Goal: Task Accomplishment & Management: Use online tool/utility

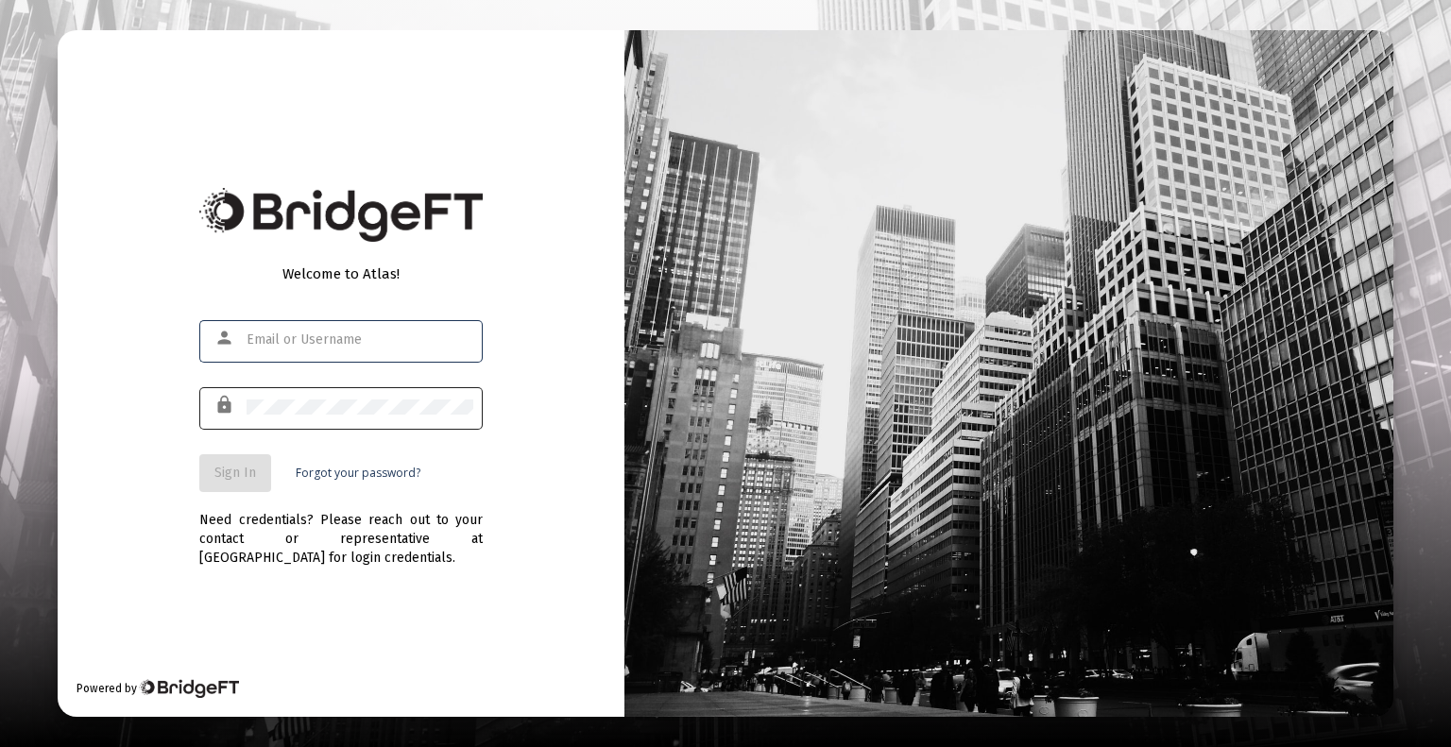
type input "[EMAIL_ADDRESS][DOMAIN_NAME]"
click at [314, 426] on div at bounding box center [360, 407] width 227 height 46
click at [231, 475] on span "Sign In" at bounding box center [235, 473] width 42 height 16
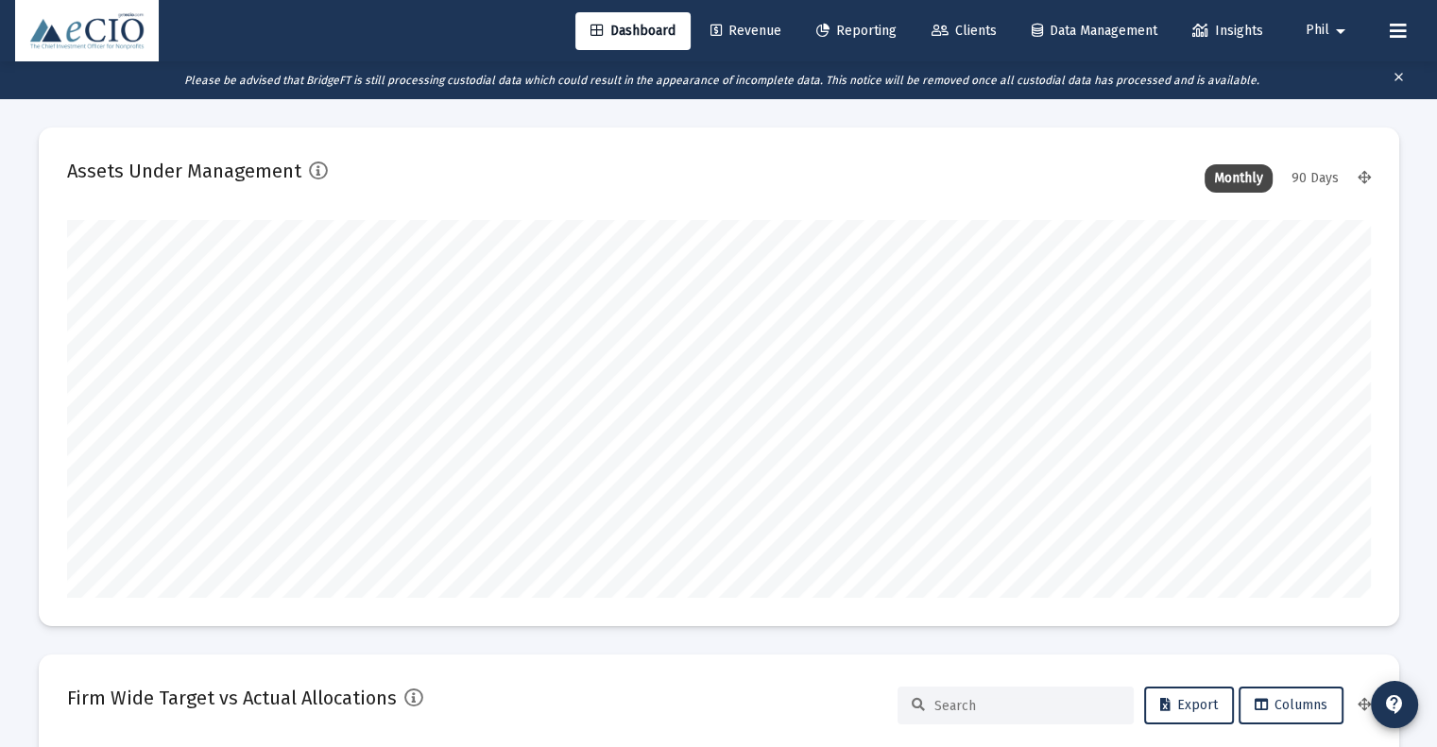
scroll to position [378, 702]
type input "[DATE]"
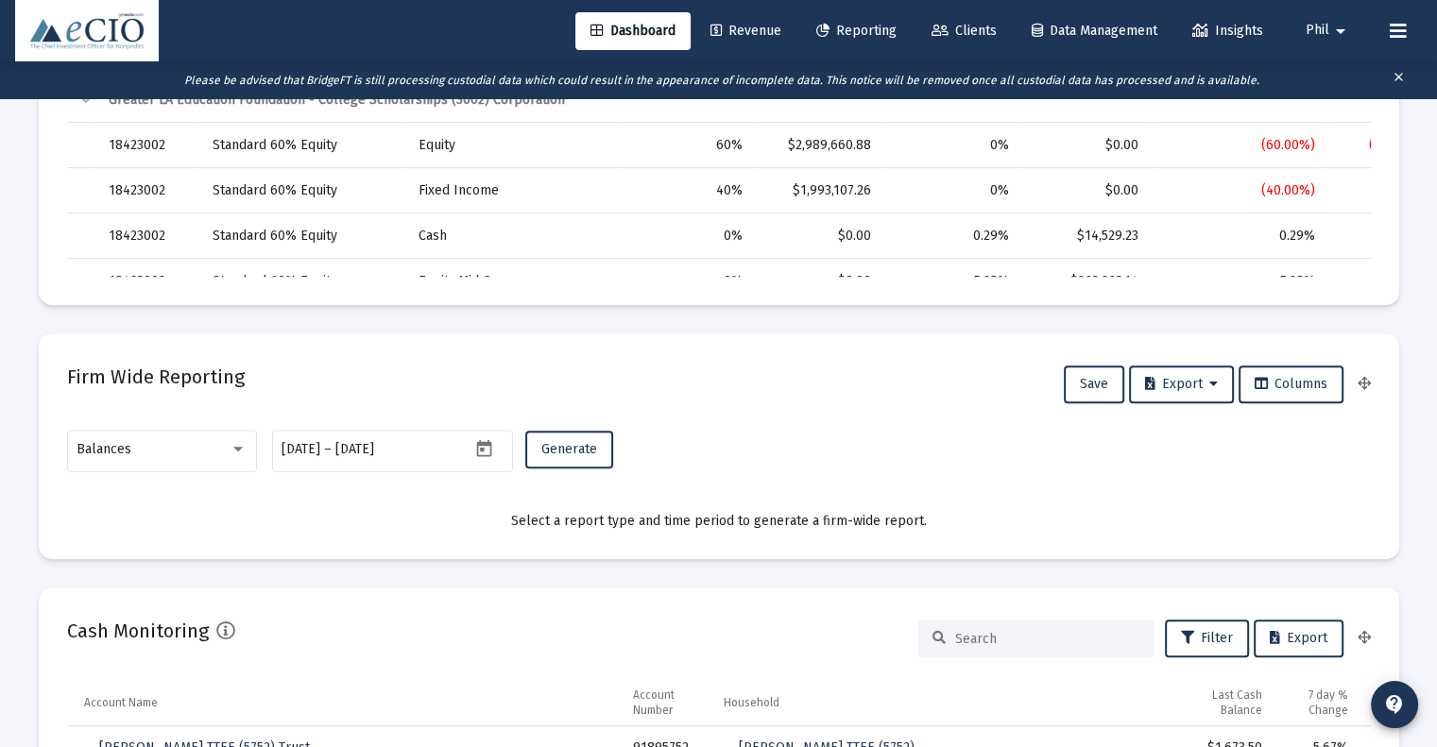
scroll to position [945, 0]
click at [122, 438] on div "Balances" at bounding box center [162, 447] width 170 height 46
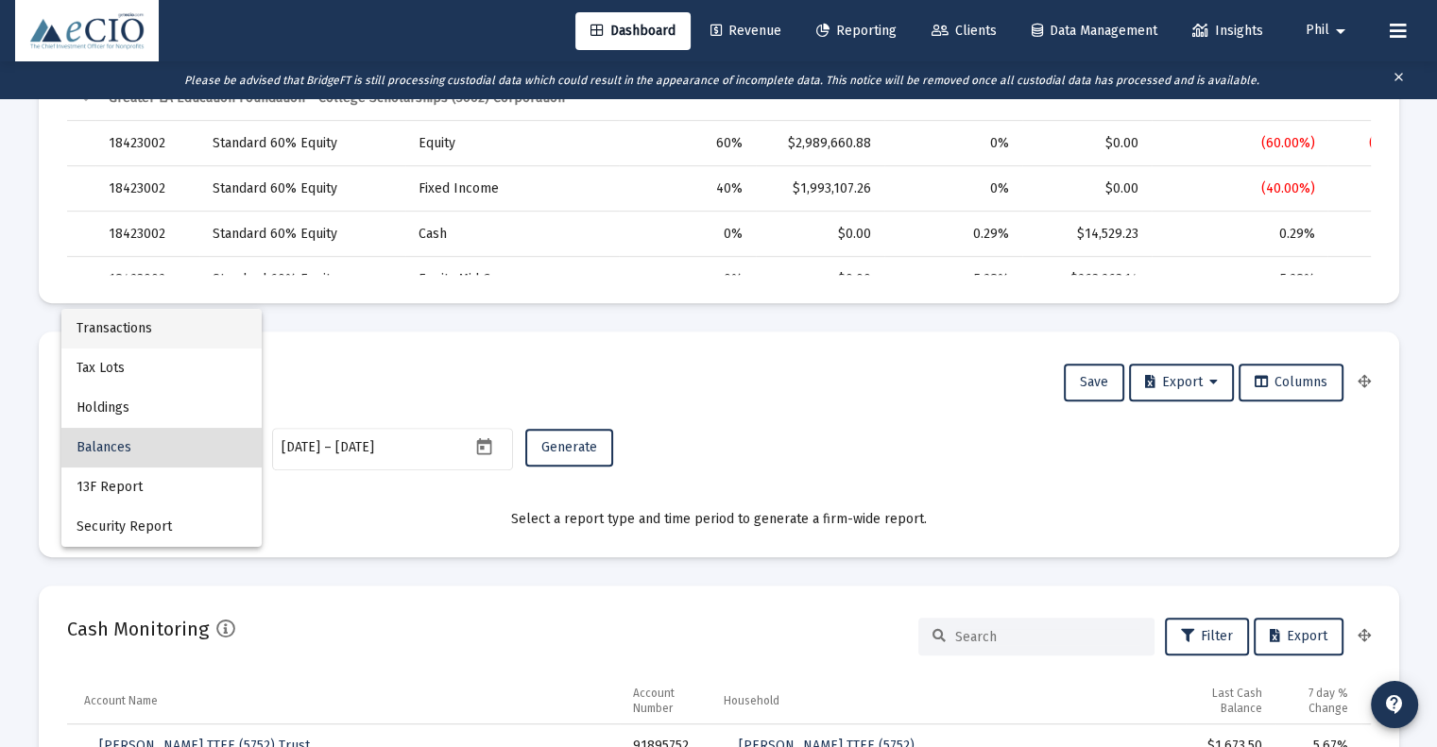
click at [151, 335] on span "Transactions" at bounding box center [162, 329] width 170 height 40
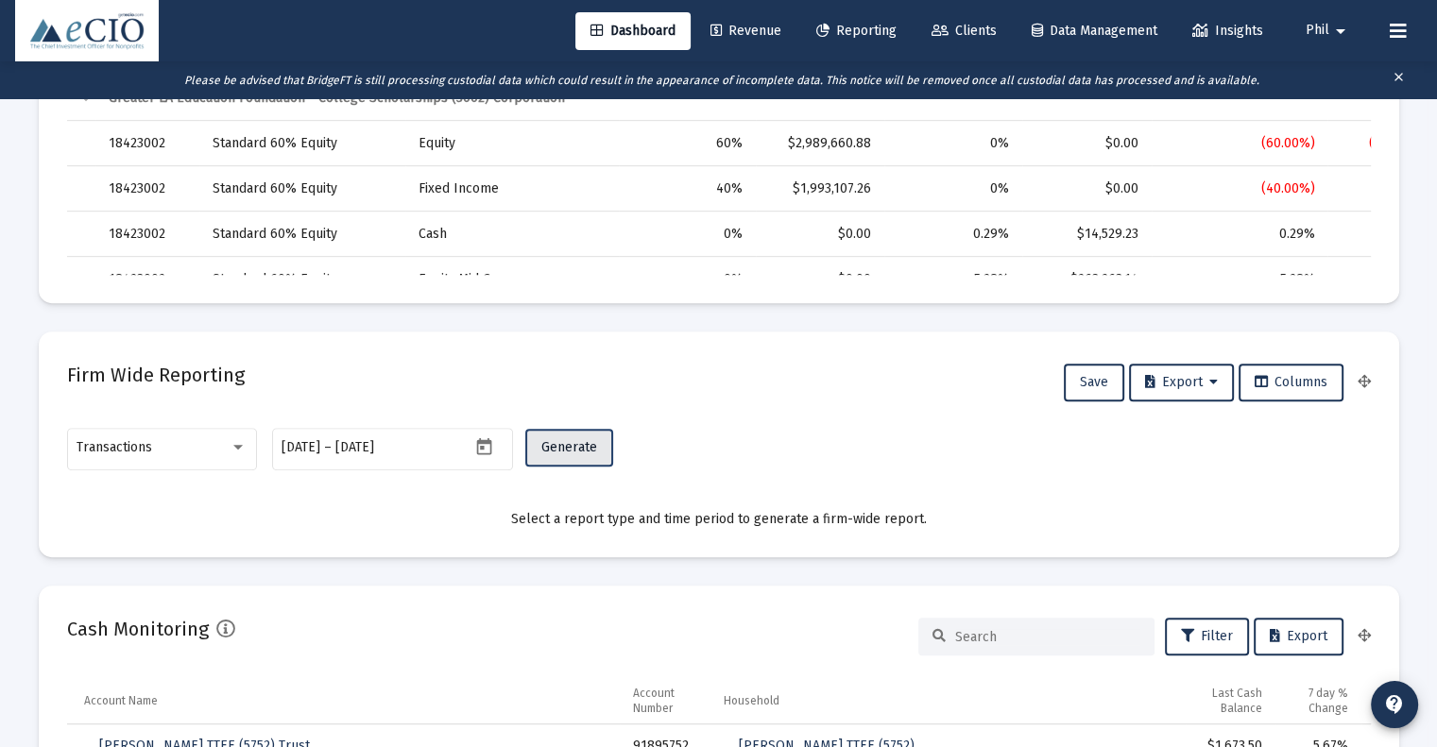
click at [562, 453] on span "Generate" at bounding box center [569, 447] width 56 height 16
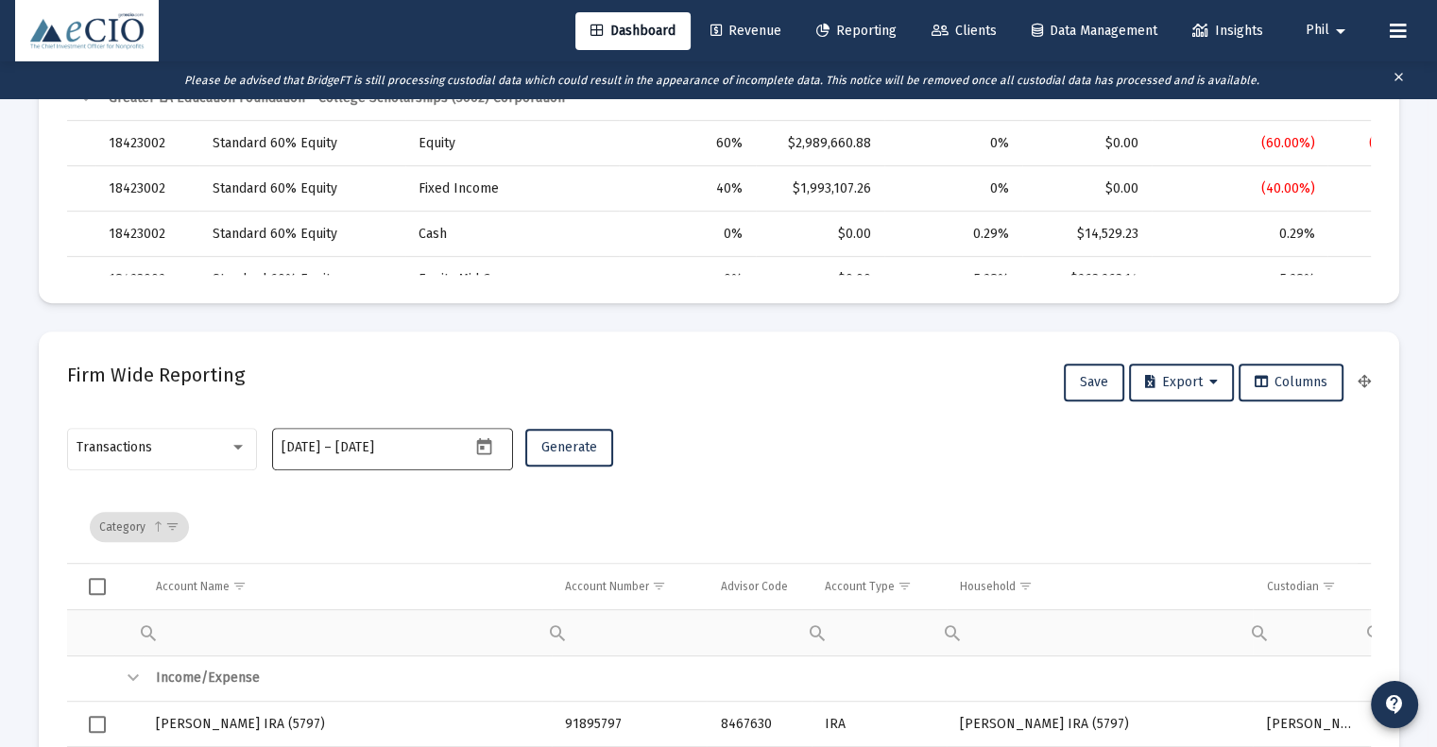
click at [480, 445] on icon "Open calendar" at bounding box center [484, 447] width 20 height 20
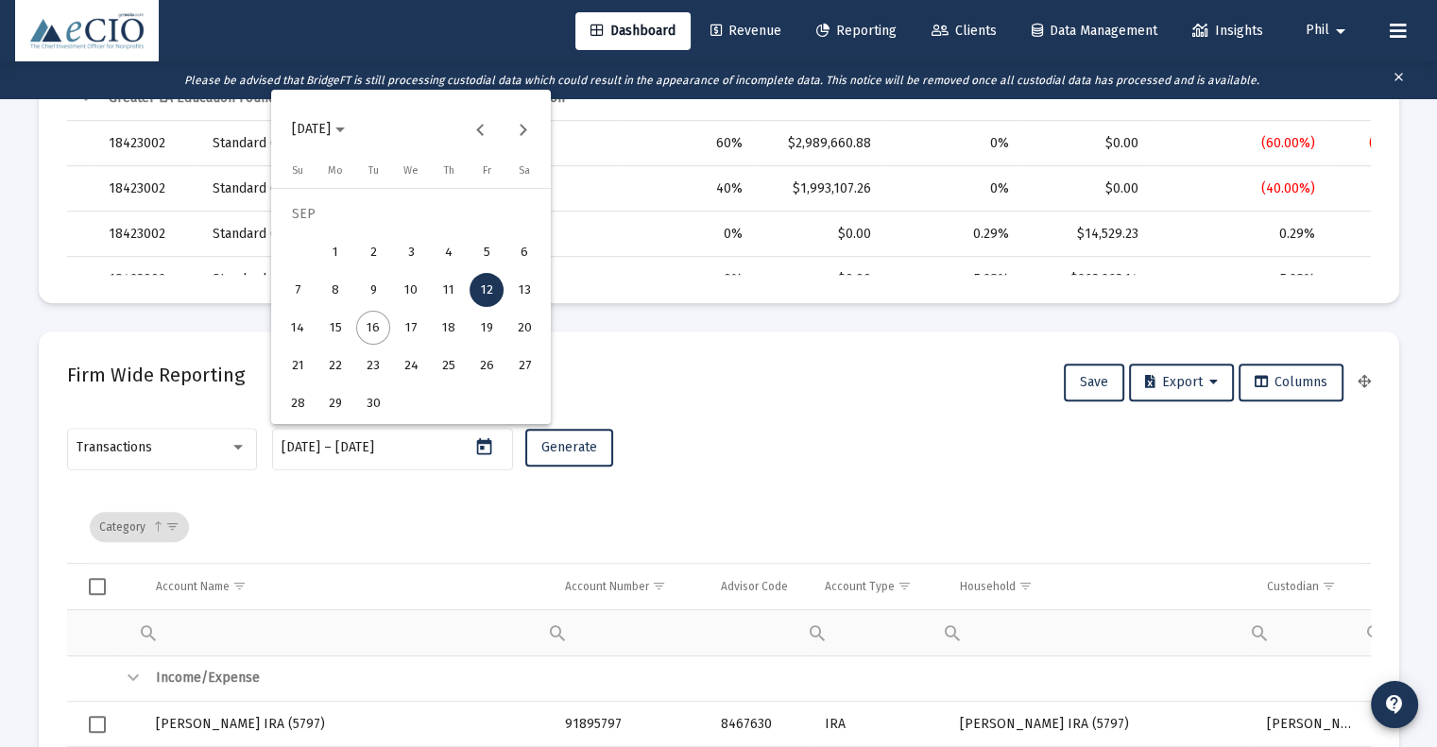
click at [336, 332] on div "15" at bounding box center [335, 328] width 34 height 34
type input "[DATE]"
click at [336, 332] on div "15" at bounding box center [335, 328] width 34 height 34
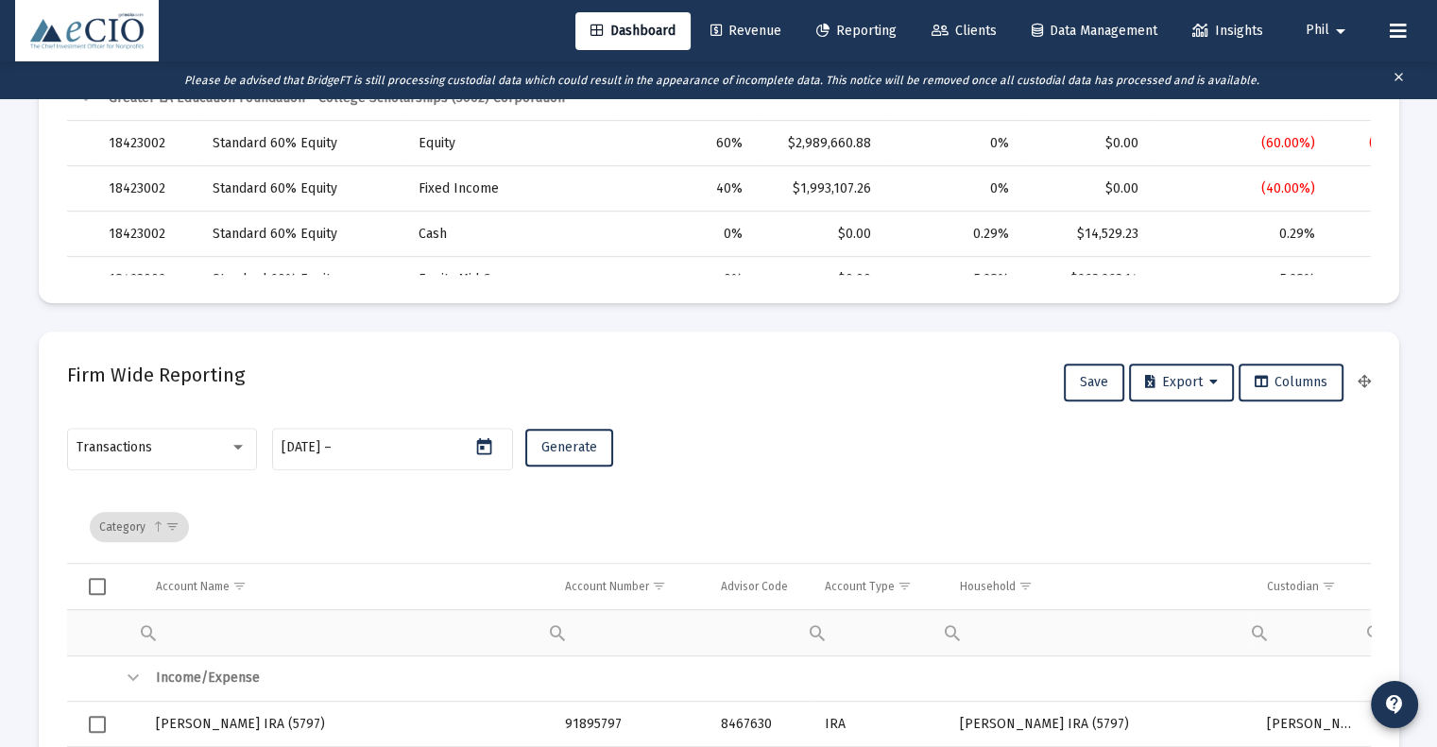
type input "[DATE]"
click at [553, 427] on div "Transactions [DATE] [DATE] – [DATE] Generate" at bounding box center [719, 457] width 1304 height 67
click at [557, 435] on button "Generate" at bounding box center [569, 448] width 88 height 38
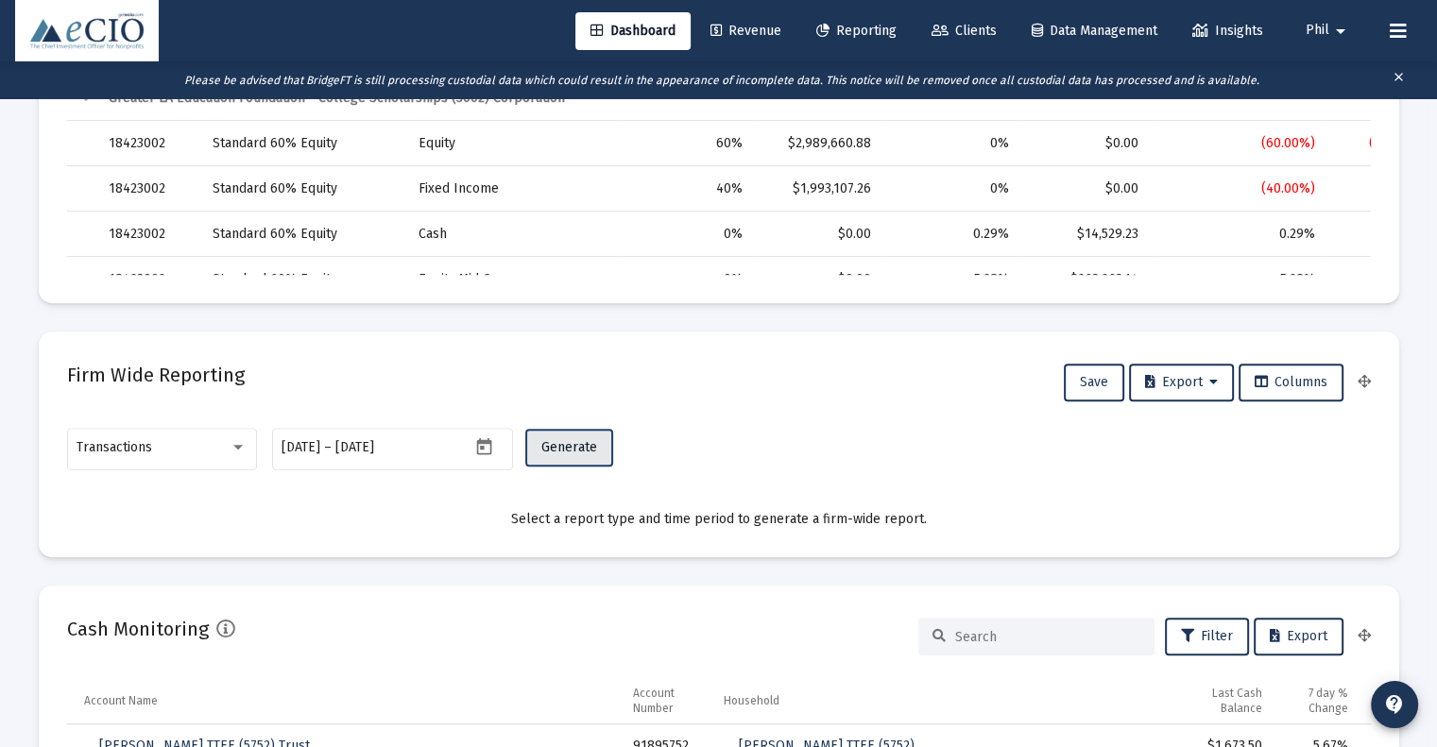
click at [546, 453] on span "Generate" at bounding box center [569, 447] width 56 height 16
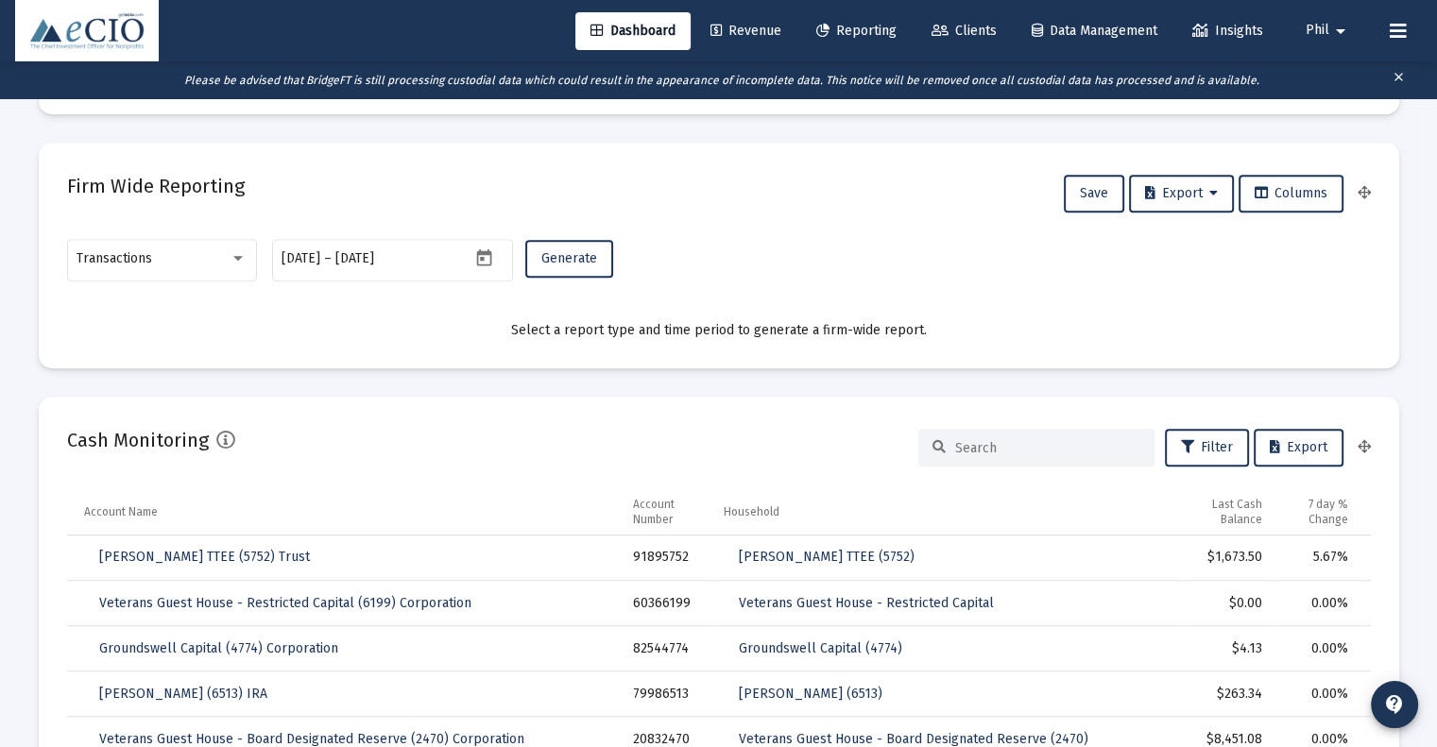
scroll to position [1039, 0]
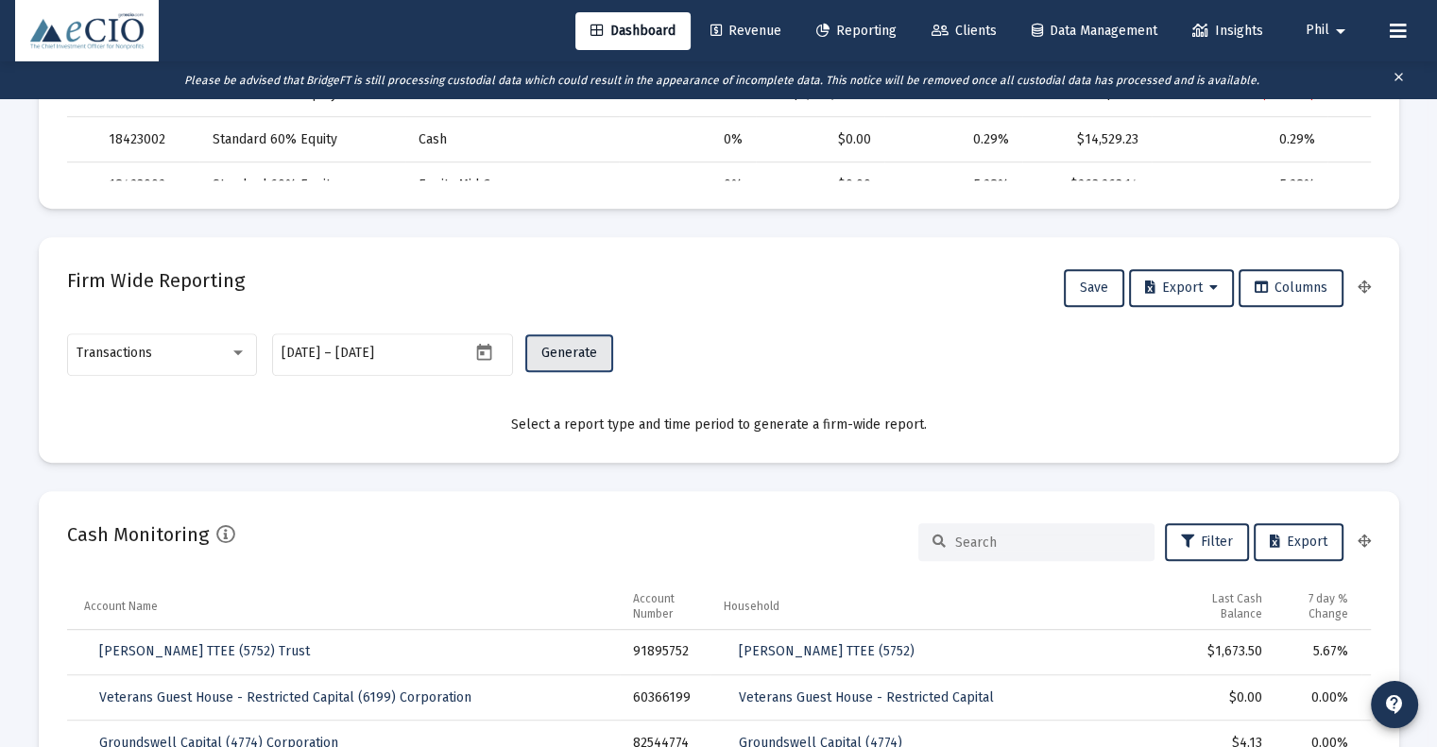
click at [582, 356] on span "Generate" at bounding box center [569, 353] width 56 height 16
click at [582, 353] on span "Generate" at bounding box center [569, 353] width 56 height 16
